Goal: Find specific page/section: Find specific page/section

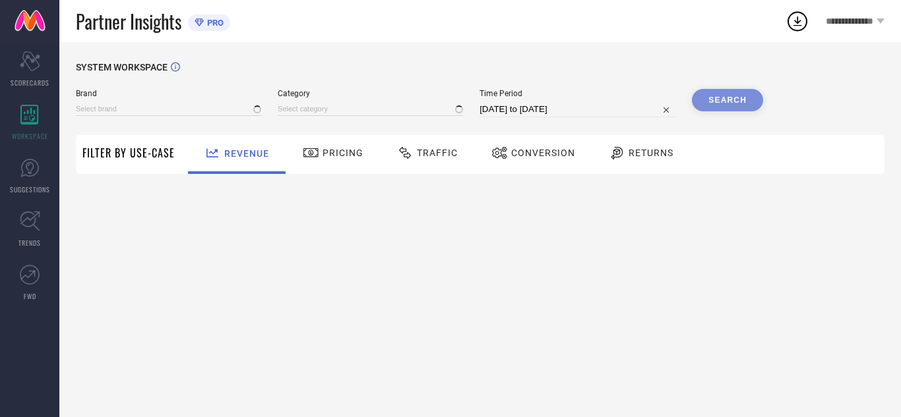
type input "AVANT"
type input "All"
